Goal: Transaction & Acquisition: Purchase product/service

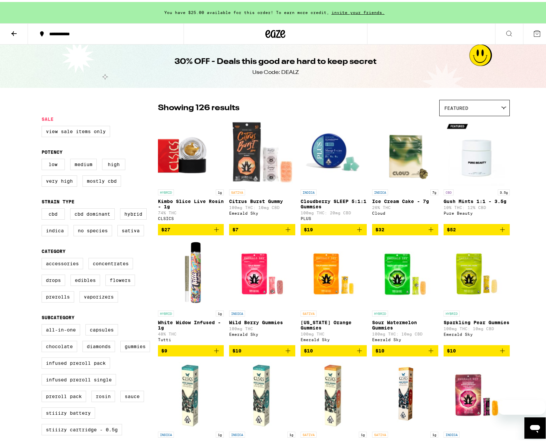
click at [275, 31] on icon at bounding box center [275, 32] width 20 height 12
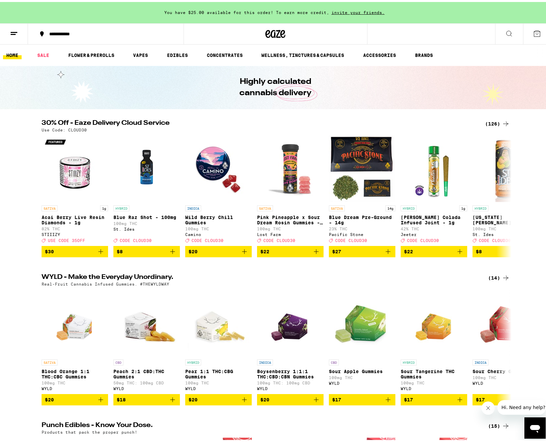
click at [488, 121] on div "(126)" at bounding box center [497, 122] width 25 height 8
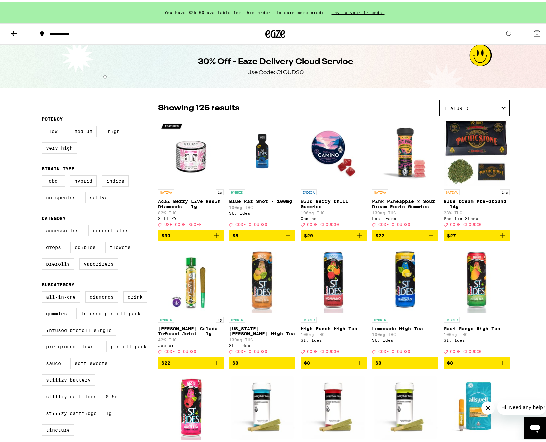
click at [349, 365] on span "$8" at bounding box center [334, 361] width 60 height 8
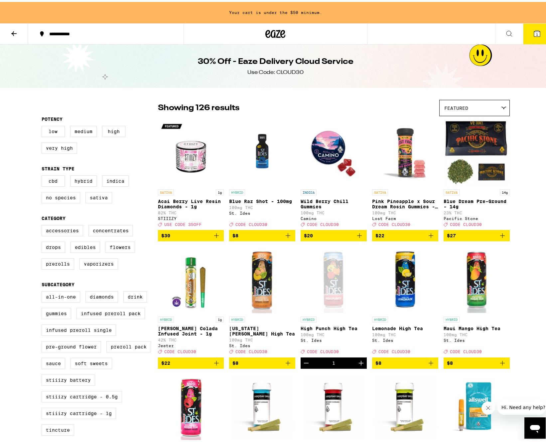
click at [358, 365] on icon "Increment" at bounding box center [361, 361] width 8 height 8
click at [534, 33] on icon at bounding box center [537, 32] width 6 height 6
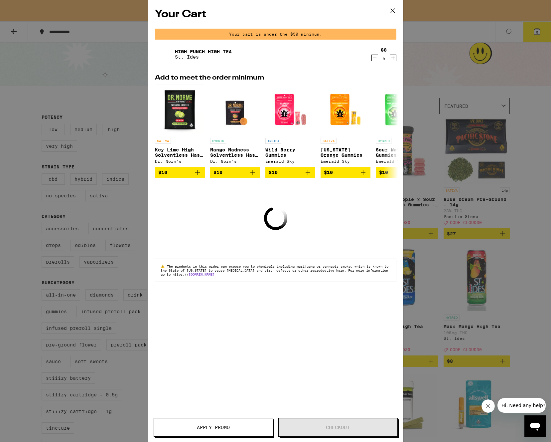
click at [376, 60] on icon "Decrement" at bounding box center [375, 58] width 6 height 8
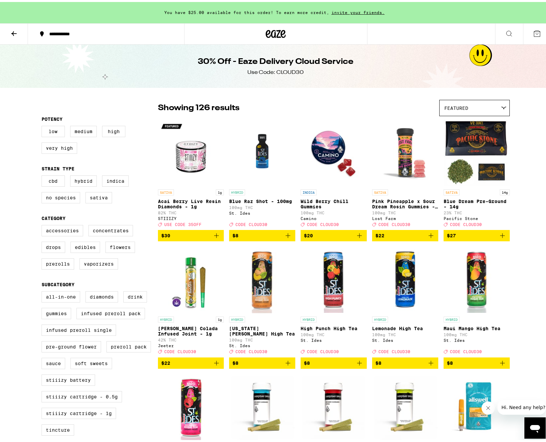
click at [376, 60] on div "Your Cart You have $25.00 available for this order! To earn more credit, invite…" at bounding box center [275, 221] width 551 height 442
